Goal: Use online tool/utility: Utilize a website feature to perform a specific function

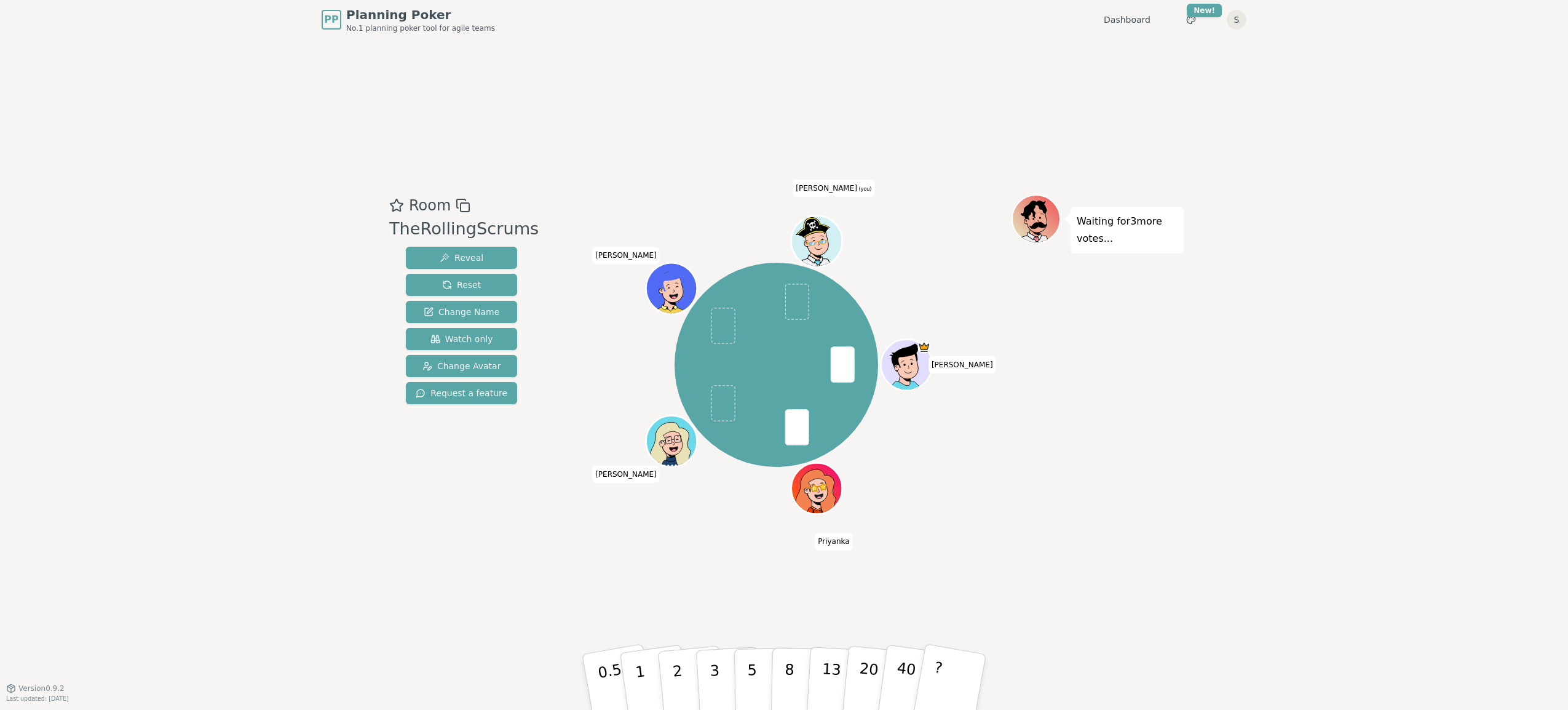
click at [260, 485] on div "PP Planning Poker No.1 planning poker tool for agile teams Dashboard Toggle the…" at bounding box center [784, 355] width 1568 height 710
click at [711, 687] on p "3" at bounding box center [716, 683] width 13 height 67
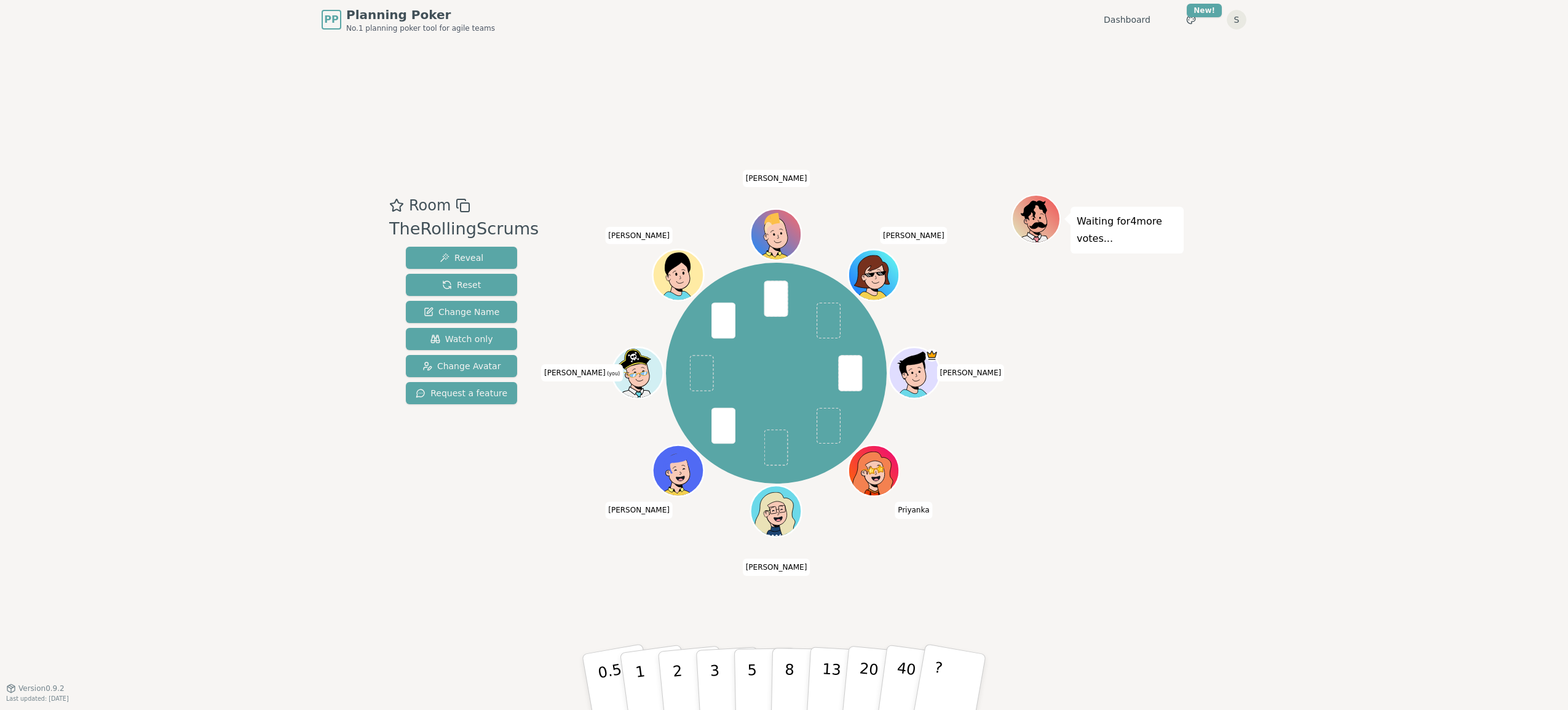
click at [168, 407] on div "PP Planning Poker No.1 planning poker tool for agile teams Dashboard Toggle the…" at bounding box center [784, 355] width 1568 height 710
drag, startPoint x: 678, startPoint y: 604, endPoint x: 678, endPoint y: 653, distance: 49.0
click at [678, 604] on div "Room TheRollingScrums Reveal Reset Change Name Watch only Change Avatar Request…" at bounding box center [783, 363] width 799 height 649
click at [681, 684] on p "2" at bounding box center [679, 683] width 16 height 67
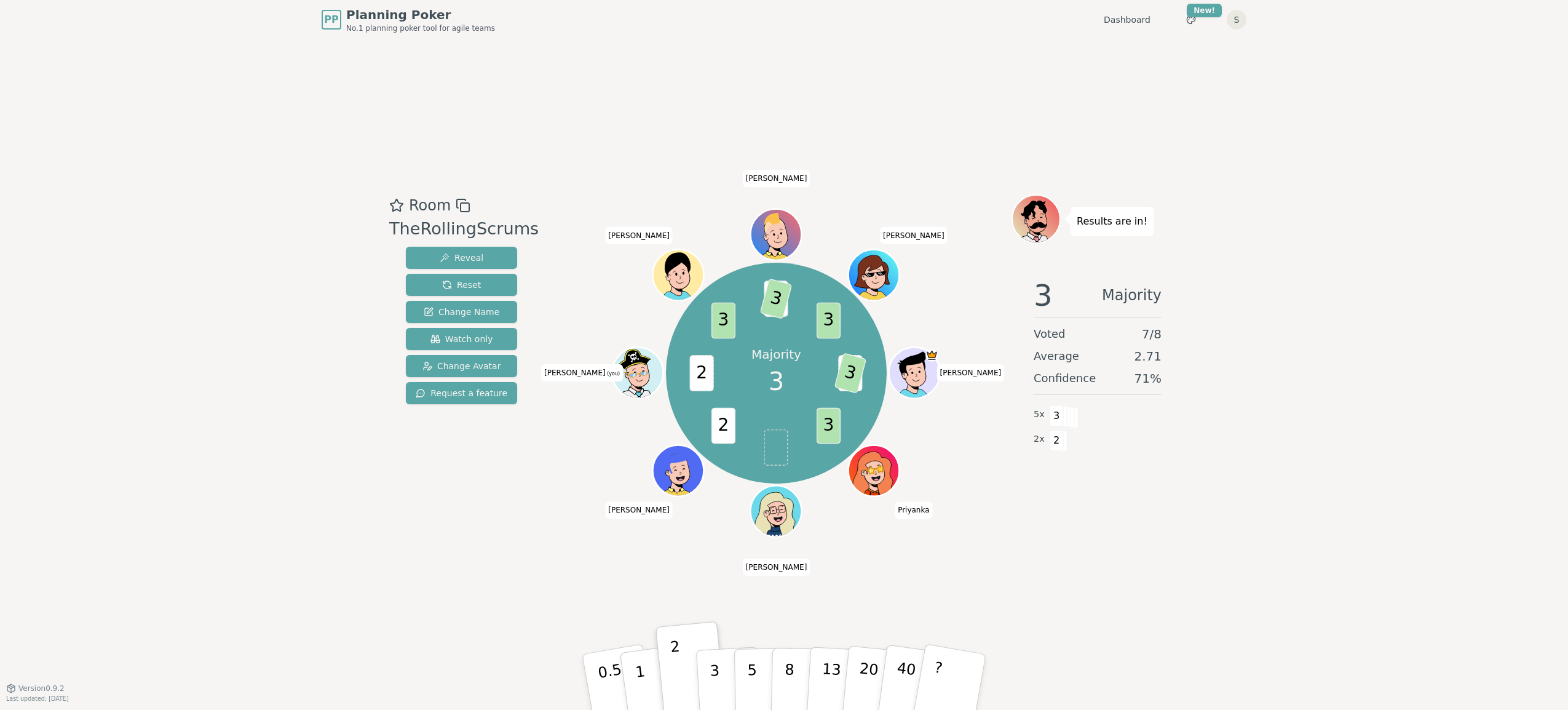
click at [207, 400] on div "PP Planning Poker No.1 planning poker tool for agile teams Dashboard Toggle the…" at bounding box center [784, 355] width 1568 height 710
drag, startPoint x: 707, startPoint y: 686, endPoint x: 714, endPoint y: 686, distance: 7.0
click at [707, 686] on button "3" at bounding box center [729, 682] width 67 height 96
